Goal: Task Accomplishment & Management: Complete application form

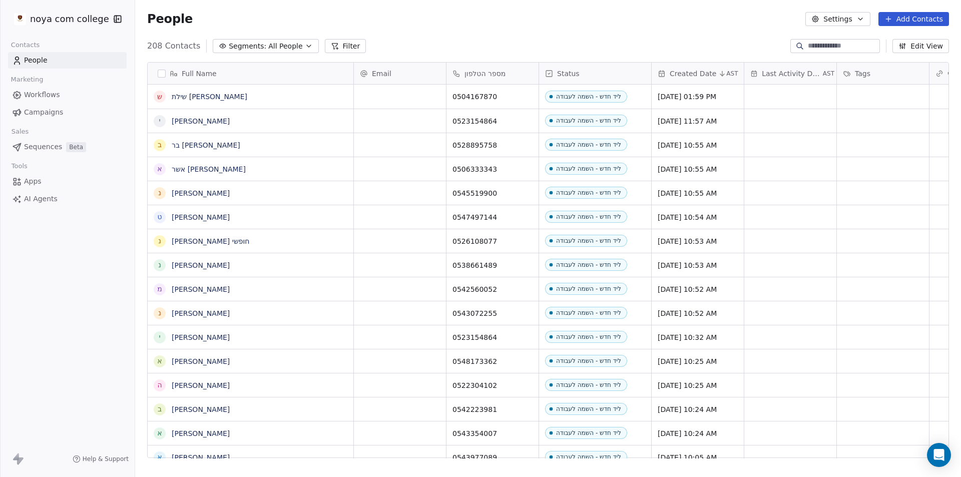
scroll to position [412, 818]
click at [900, 21] on button "Add Contacts" at bounding box center [913, 19] width 71 height 14
click at [890, 36] on span "Create new contact" at bounding box center [918, 41] width 69 height 11
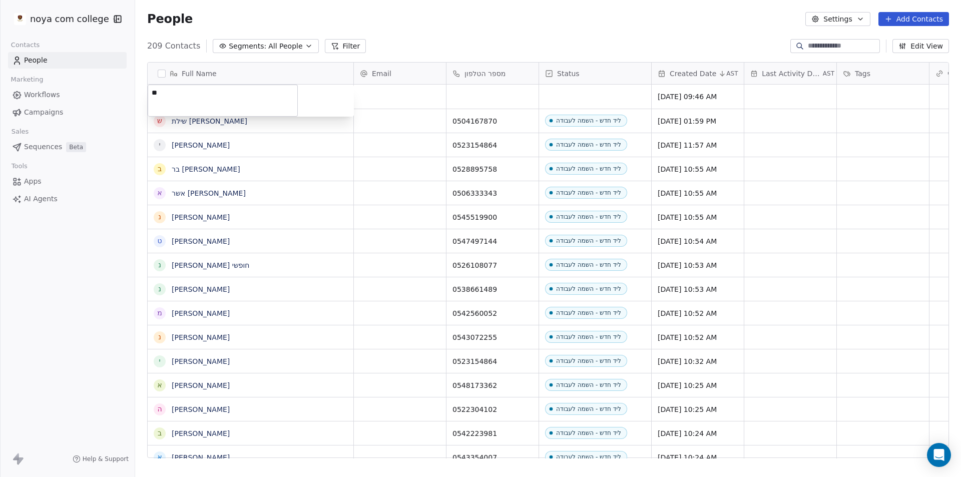
type textarea "*"
type textarea "*******"
click at [505, 84] on html "noya com college Contacts People Marketing Workflows Campaigns Sales Sequences …" at bounding box center [480, 238] width 961 height 477
type input "**********"
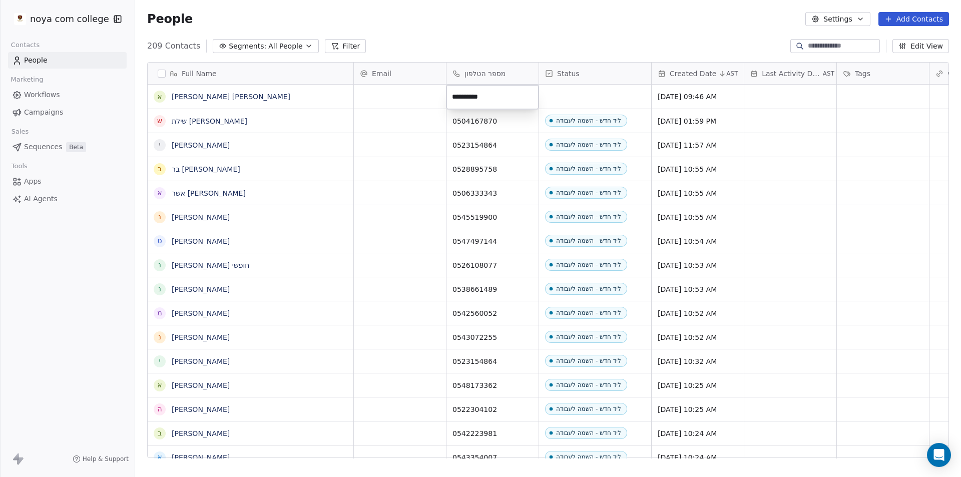
click at [617, 101] on html "noya com college Contacts People Marketing Workflows Campaigns Sales Sequences …" at bounding box center [480, 238] width 961 height 477
click at [619, 99] on div "grid" at bounding box center [595, 97] width 112 height 24
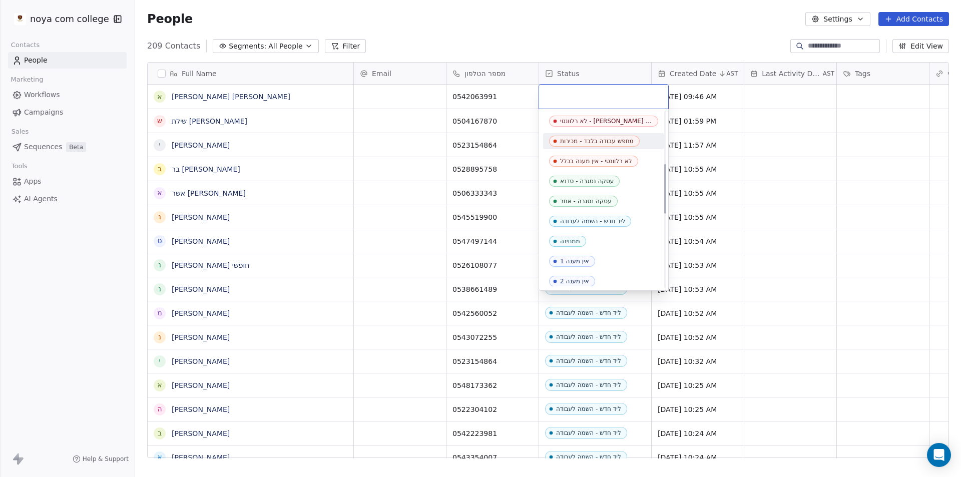
scroll to position [250, 0]
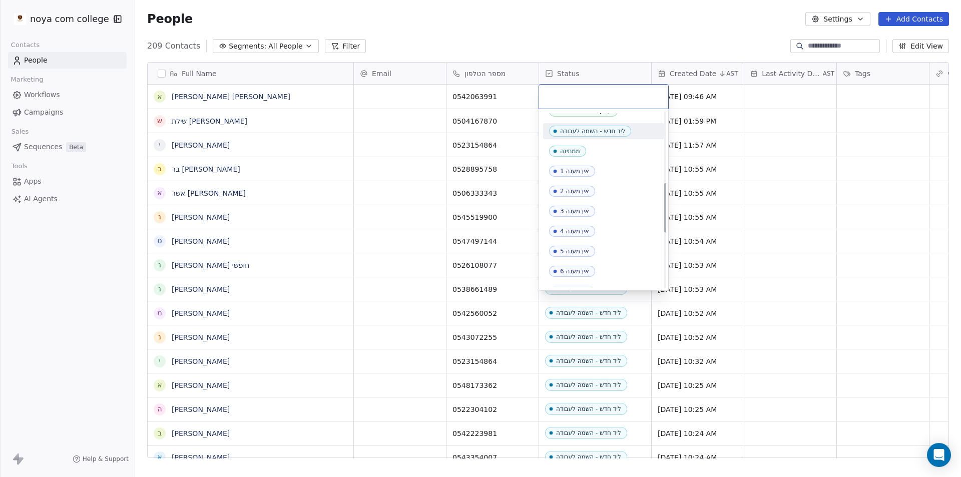
click at [603, 134] on div "ליד חדש - השמה לעבודה" at bounding box center [592, 131] width 65 height 7
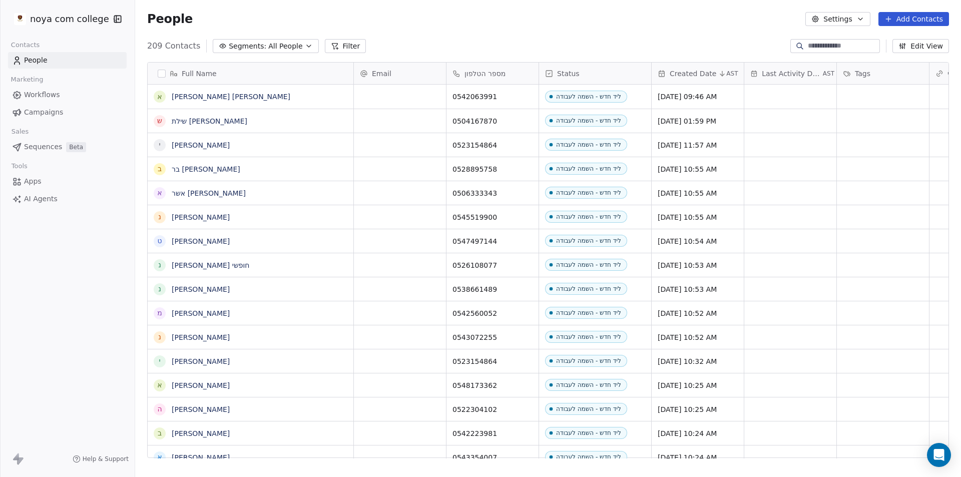
click at [545, 19] on div "People Settings Add Contacts" at bounding box center [547, 19] width 801 height 14
click at [920, 19] on button "Add Contacts" at bounding box center [913, 19] width 71 height 14
click at [909, 36] on span "Create new contact" at bounding box center [918, 41] width 69 height 11
type textarea "*******"
click at [921, 19] on button "Add Contacts" at bounding box center [913, 19] width 71 height 14
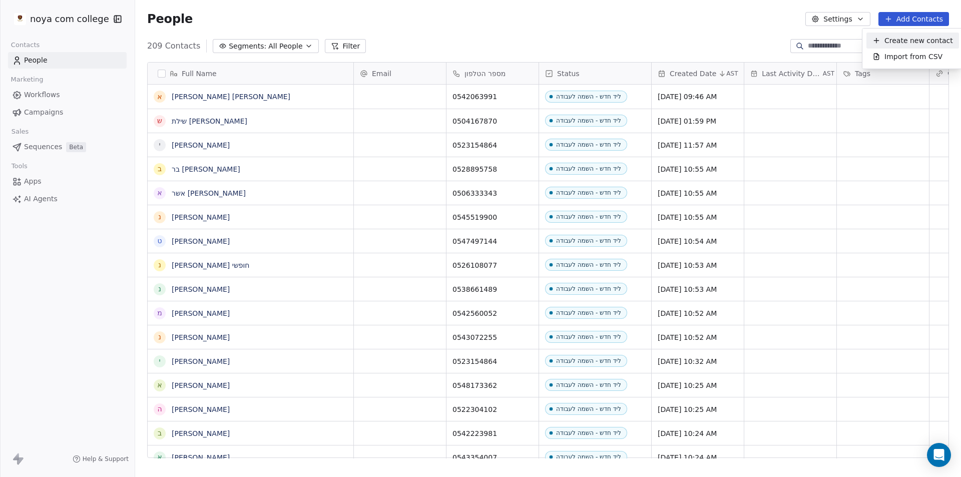
click at [905, 43] on span "Create new contact" at bounding box center [918, 41] width 69 height 11
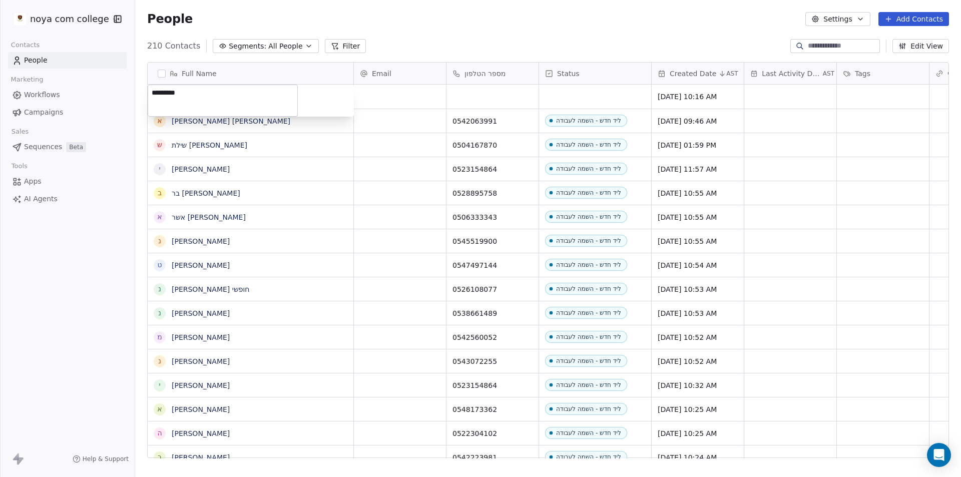
type textarea "*********"
click at [487, 92] on html "noya com college Contacts People Marketing Workflows Campaigns Sales Sequences …" at bounding box center [480, 238] width 961 height 477
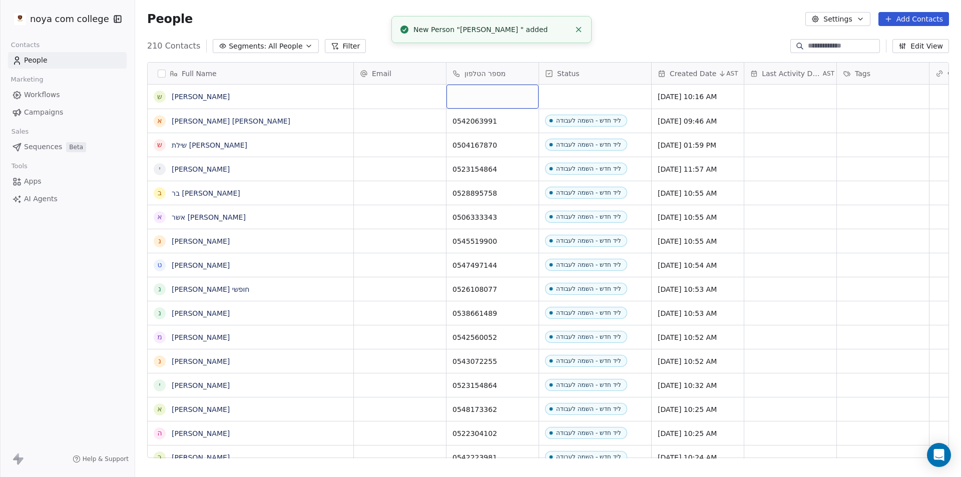
click at [486, 96] on div "grid" at bounding box center [492, 97] width 92 height 24
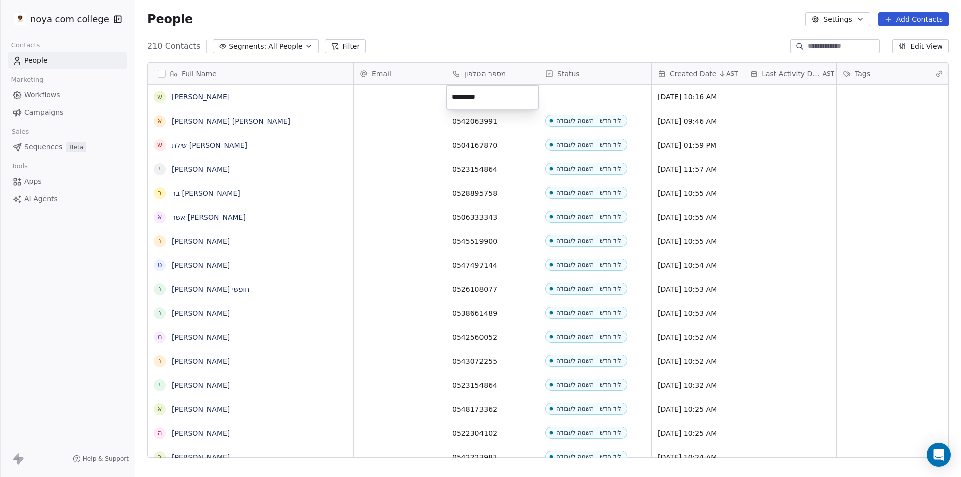
type input "**********"
click at [605, 85] on html "noya com college Contacts People Marketing Workflows Campaigns Sales Sequences …" at bounding box center [480, 238] width 961 height 477
click at [604, 89] on div "grid" at bounding box center [595, 97] width 112 height 24
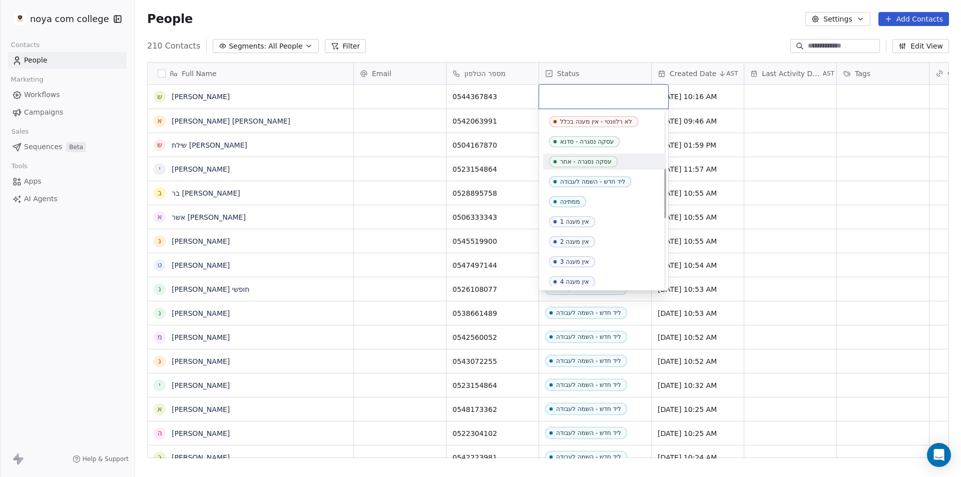
scroll to position [200, 0]
click at [608, 177] on span "ליד חדש - השמה לעבודה" at bounding box center [590, 181] width 82 height 11
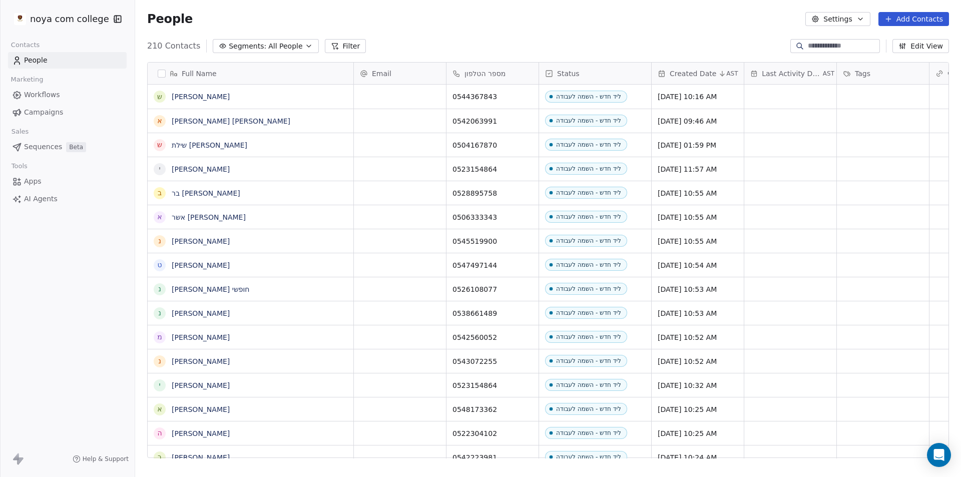
click at [599, 36] on div "People Settings Add Contacts" at bounding box center [547, 19] width 825 height 38
click at [904, 17] on button "Add Contacts" at bounding box center [913, 19] width 71 height 14
click at [920, 42] on span "Create new contact" at bounding box center [918, 41] width 69 height 11
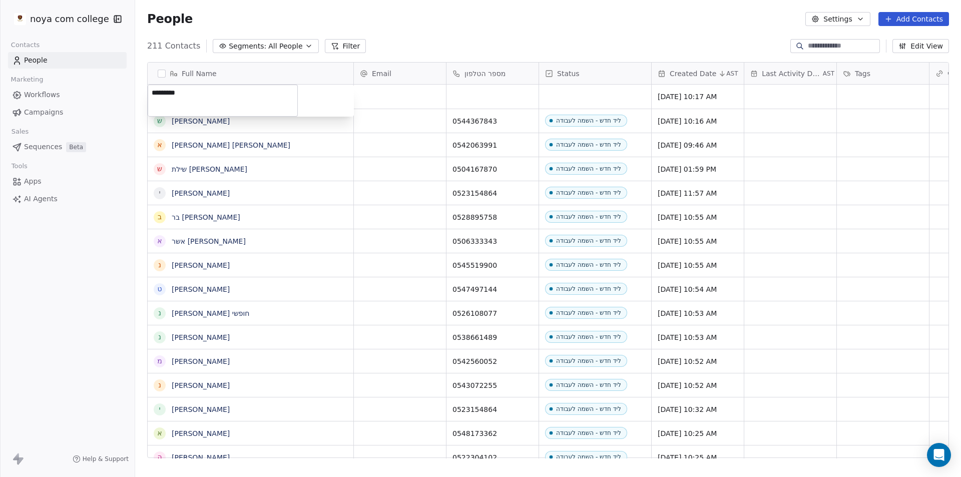
type textarea "*********"
click at [505, 99] on html "noya com college Contacts People Marketing Workflows Campaigns Sales Sequences …" at bounding box center [480, 238] width 961 height 477
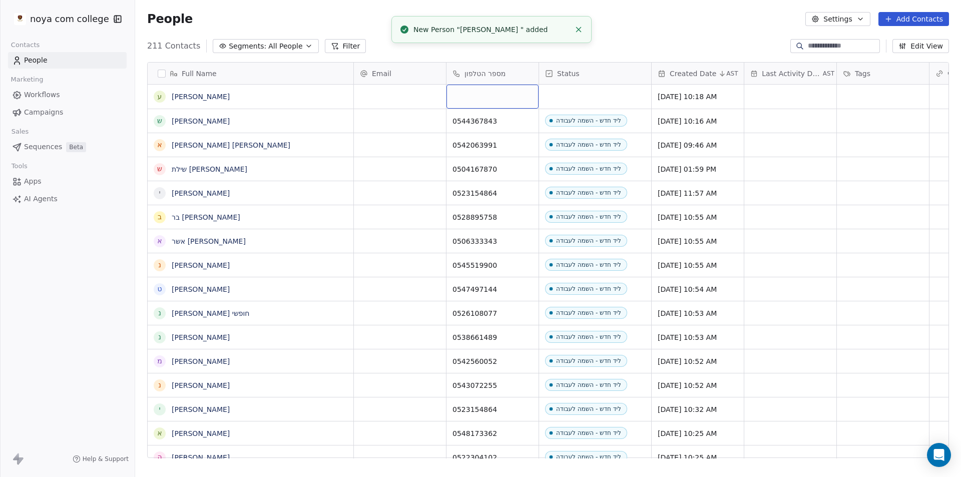
click at [505, 97] on div "grid" at bounding box center [492, 97] width 92 height 24
click at [505, 97] on input at bounding box center [492, 97] width 88 height 20
type input "**********"
click at [596, 99] on html "noya com college Contacts People Marketing Workflows Campaigns Sales Sequences …" at bounding box center [480, 238] width 961 height 477
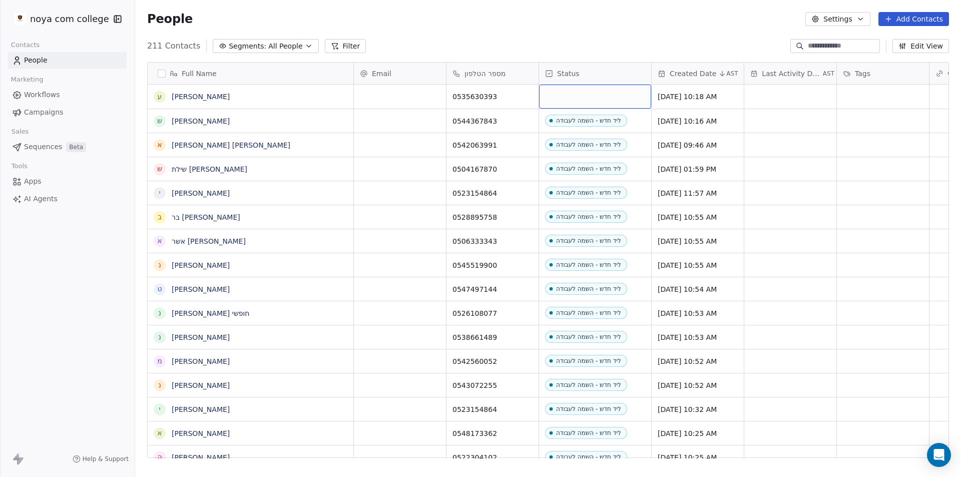
click at [596, 98] on div "grid" at bounding box center [595, 97] width 112 height 24
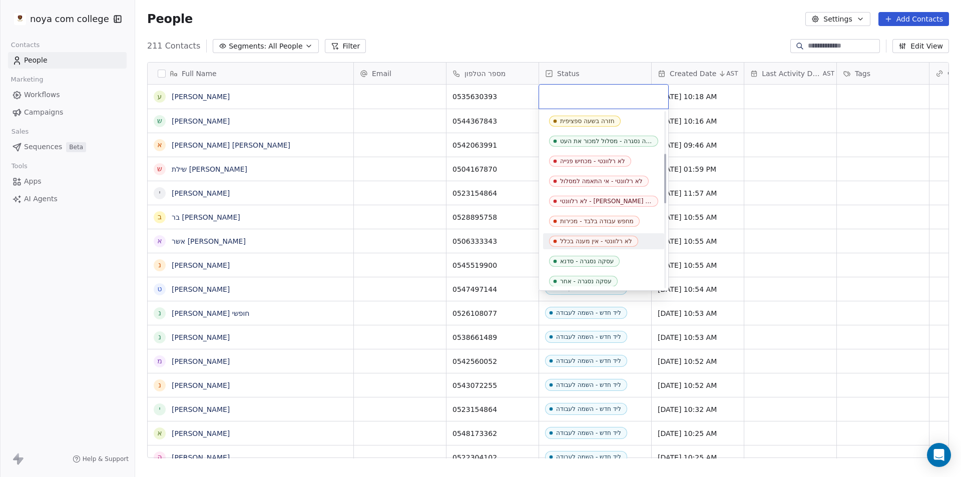
scroll to position [150, 0]
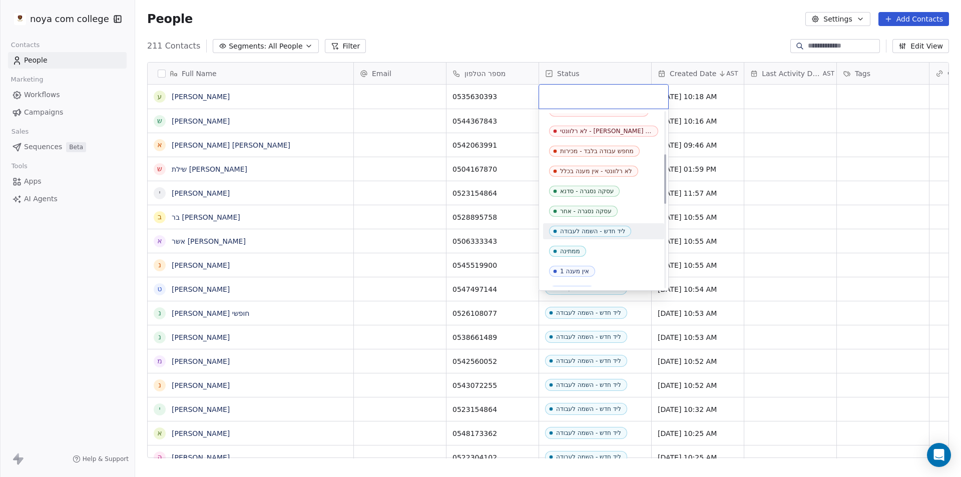
click at [604, 231] on div "ליד חדש - השמה לעבודה" at bounding box center [592, 231] width 65 height 7
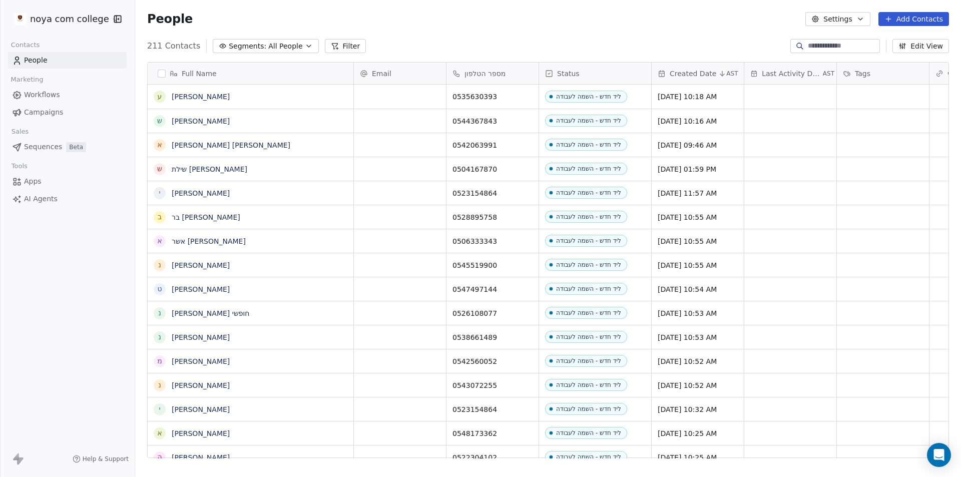
click at [650, 18] on div "People Settings Add Contacts" at bounding box center [547, 19] width 801 height 14
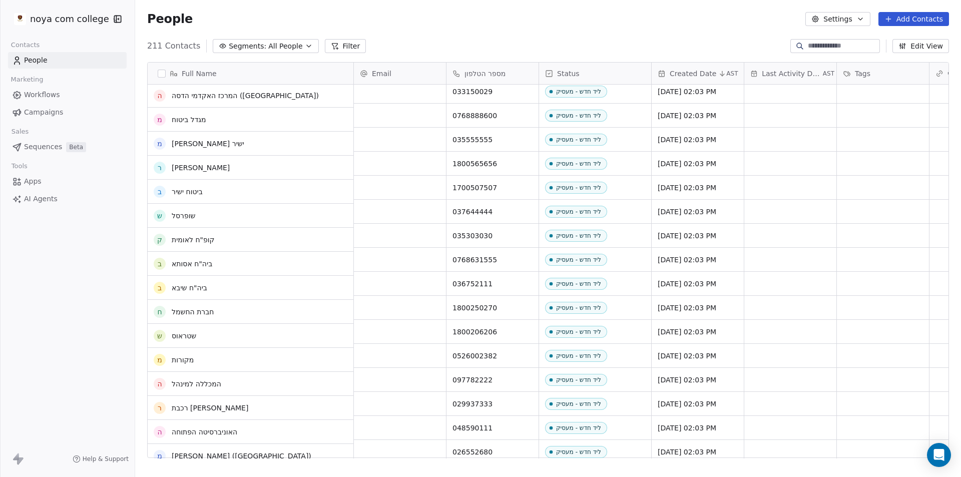
scroll to position [0, 0]
